Goal: Task Accomplishment & Management: Use online tool/utility

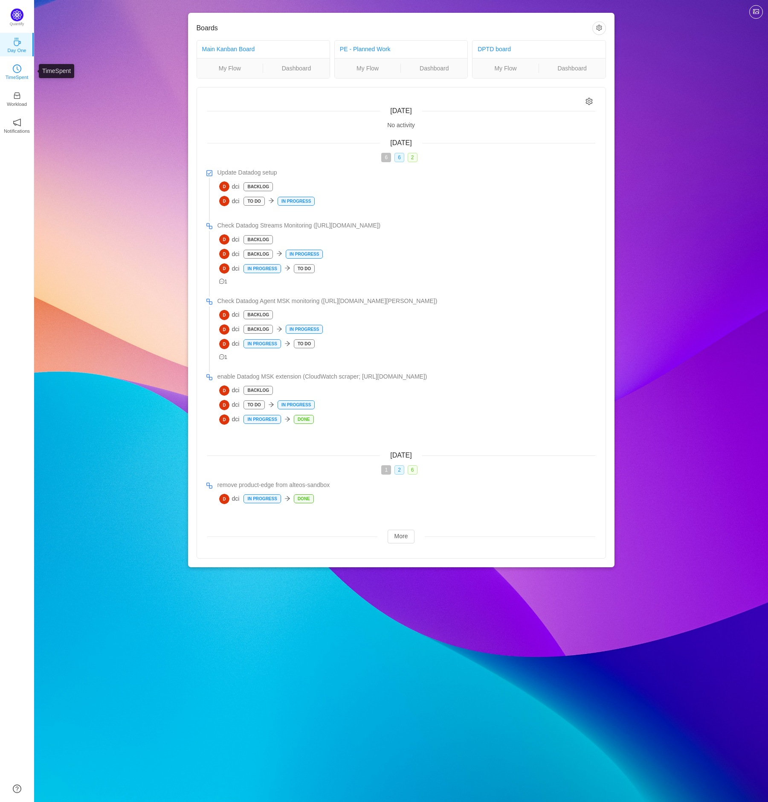
click at [18, 79] on p "TimeSpent" at bounding box center [17, 77] width 23 height 8
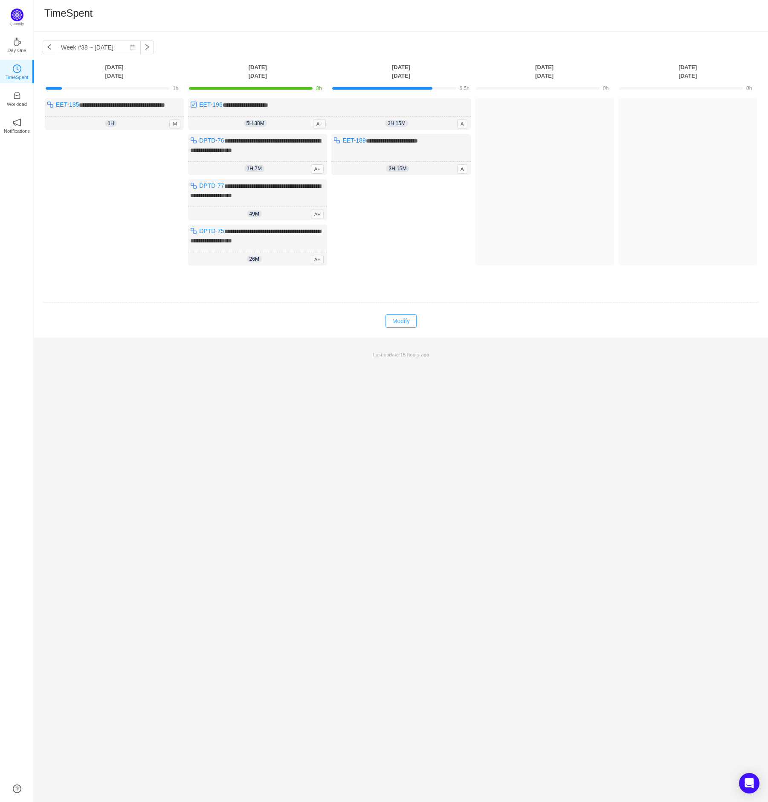
click at [402, 325] on button "Modify" at bounding box center [401, 321] width 31 height 14
click at [394, 171] on icon "icon: down" at bounding box center [393, 169] width 3 height 3
type input "0h"
click at [394, 171] on icon "icon: down" at bounding box center [393, 169] width 3 height 3
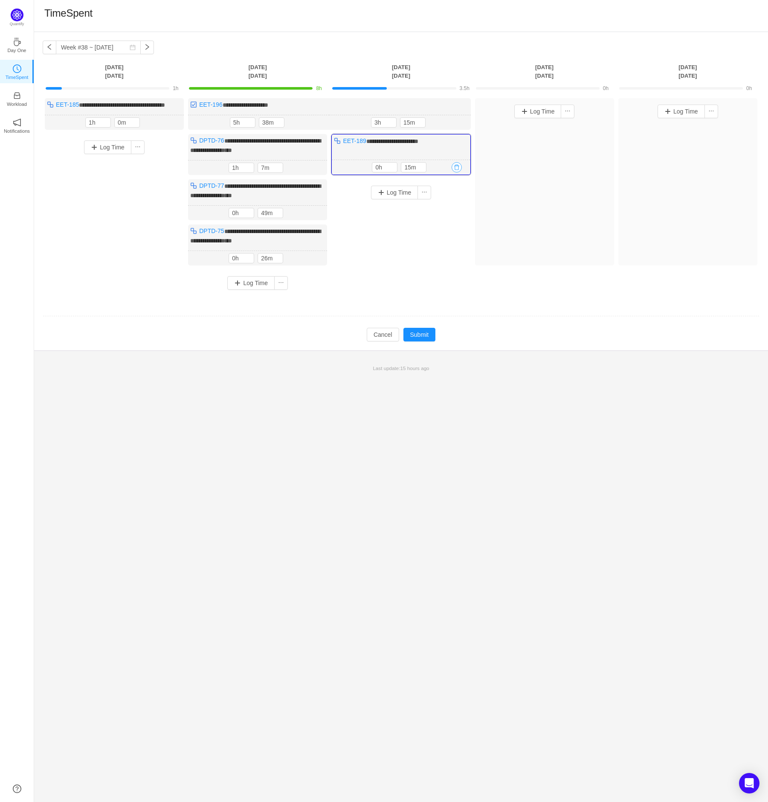
click at [457, 172] on button "button" at bounding box center [457, 167] width 10 height 10
click at [448, 210] on button "Yes" at bounding box center [447, 212] width 17 height 10
click at [375, 127] on input "3h" at bounding box center [384, 122] width 25 height 9
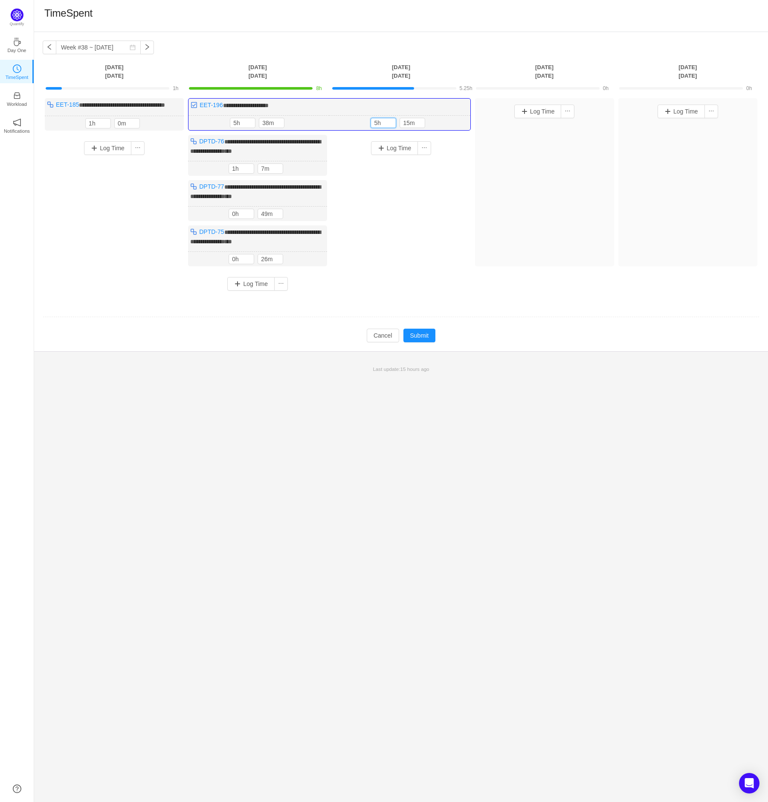
type input "5h"
type input "0m"
click at [468, 155] on div "Log Time" at bounding box center [401, 148] width 135 height 14
click at [424, 342] on button "Submit" at bounding box center [420, 336] width 32 height 14
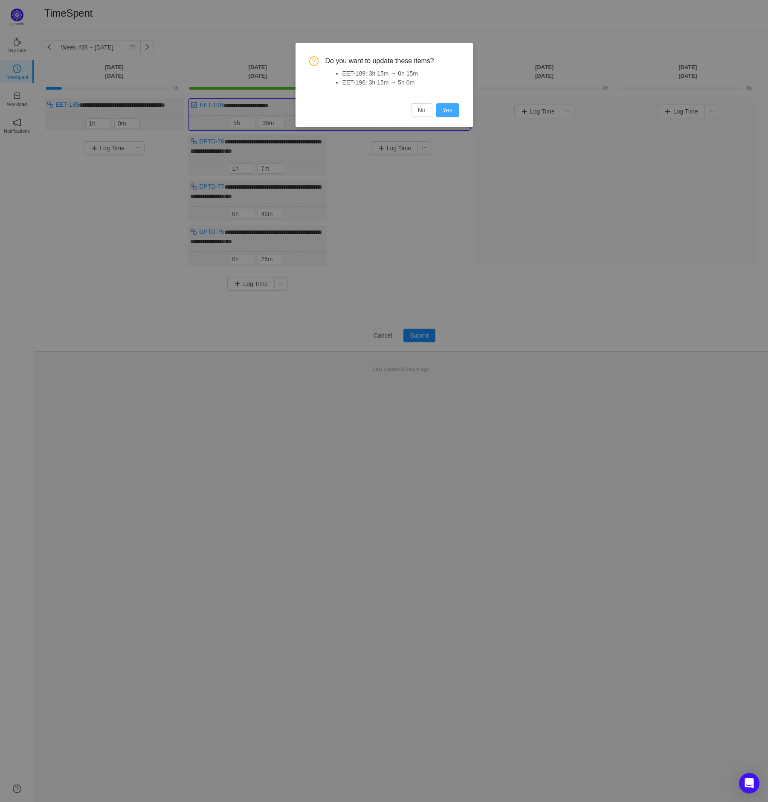
click at [449, 108] on button "Yes" at bounding box center [447, 110] width 23 height 14
